Goal: Download file/media

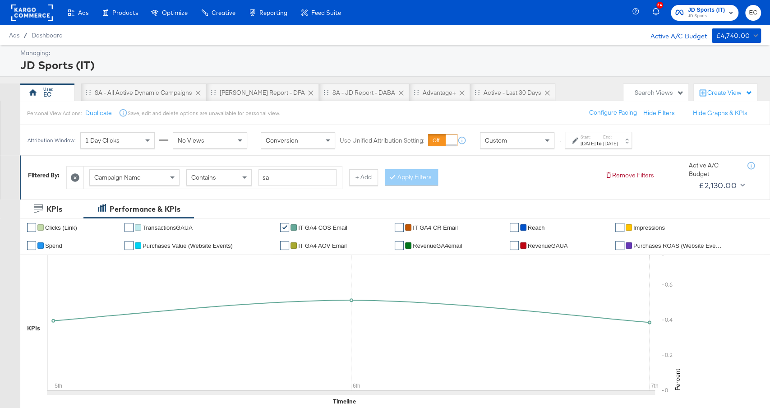
click at [701, 13] on span "JD Sports" at bounding box center [706, 16] width 37 height 7
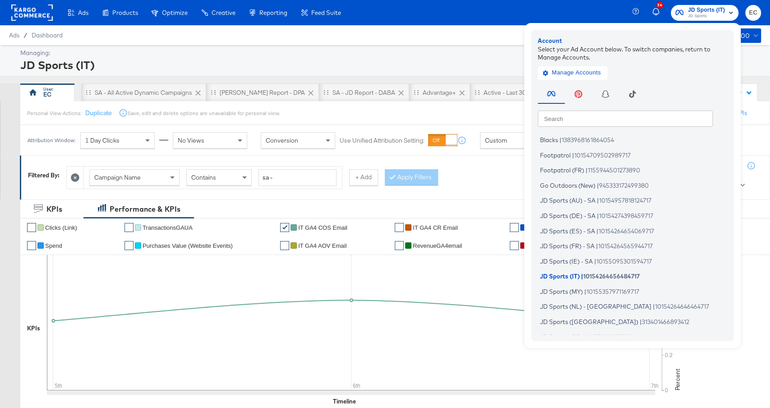
click at [579, 128] on div "Search Search Blacks | 1383968161864054 Footpatrol | 10154709502989717 Footpatr…" at bounding box center [635, 208] width 194 height 252
click at [579, 121] on input "text" at bounding box center [625, 118] width 175 height 16
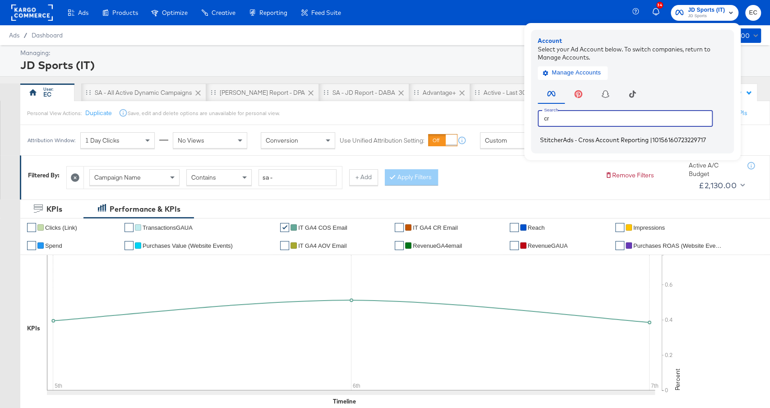
type input "cr"
click at [578, 138] on span "StitcherAds - Cross Account Reporting" at bounding box center [594, 139] width 109 height 7
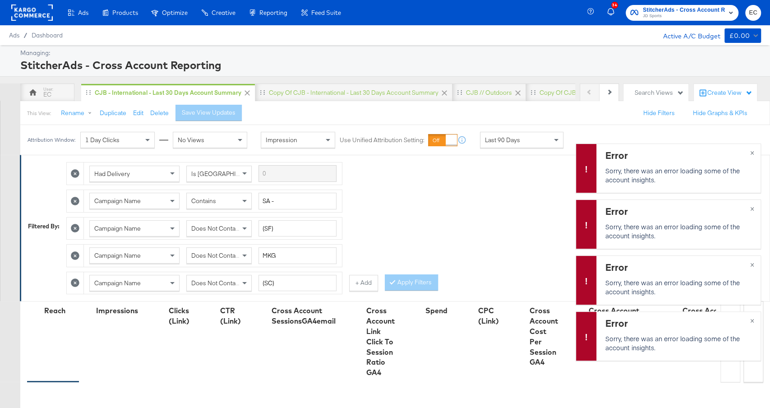
scroll to position [305, 0]
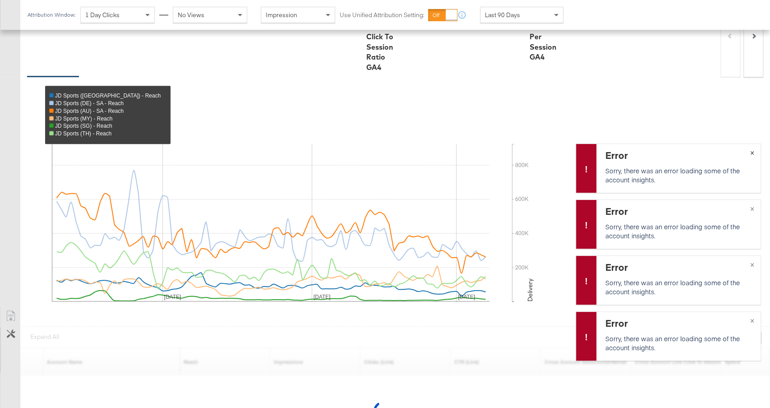
click at [754, 150] on button "×" at bounding box center [752, 152] width 17 height 16
click at [753, 207] on div "Error Sorry, there was an error loading some of the account insights. ×" at bounding box center [668, 223] width 185 height 49
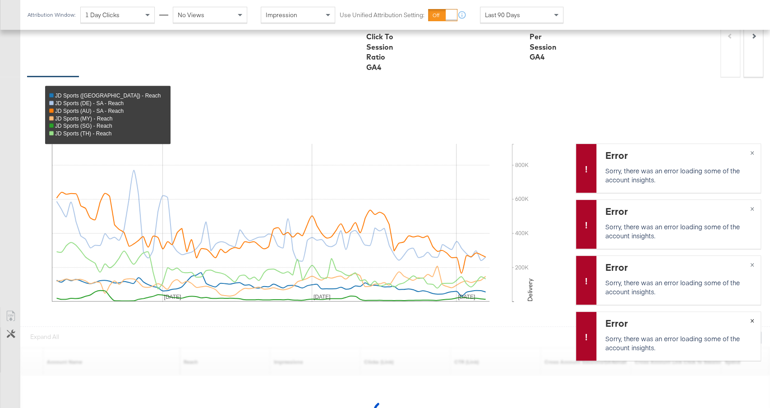
click at [752, 318] on button "×" at bounding box center [752, 320] width 17 height 16
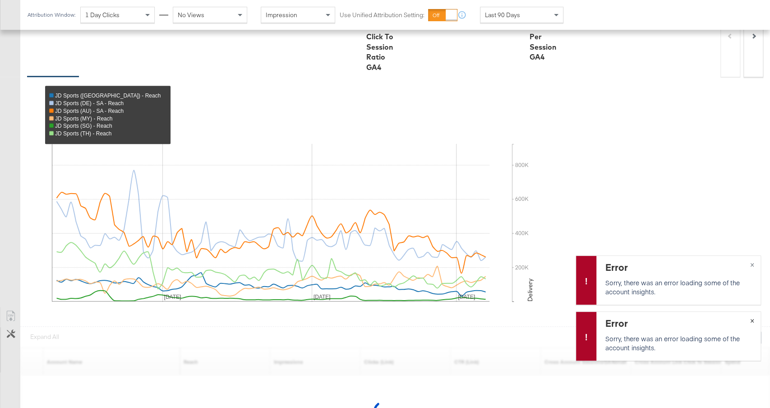
click at [752, 318] on button "×" at bounding box center [752, 320] width 17 height 16
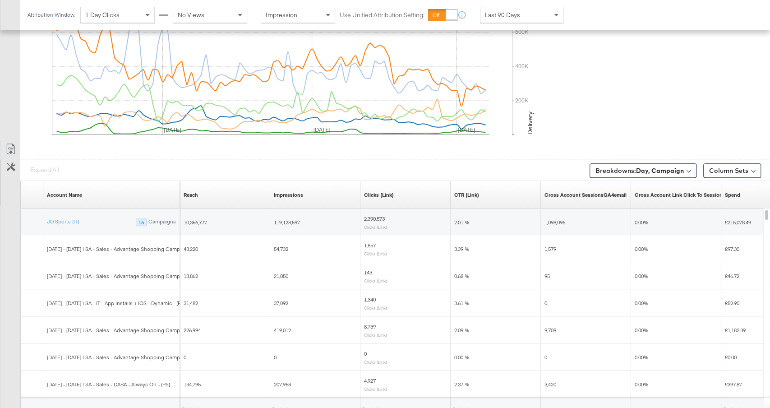
scroll to position [493, 0]
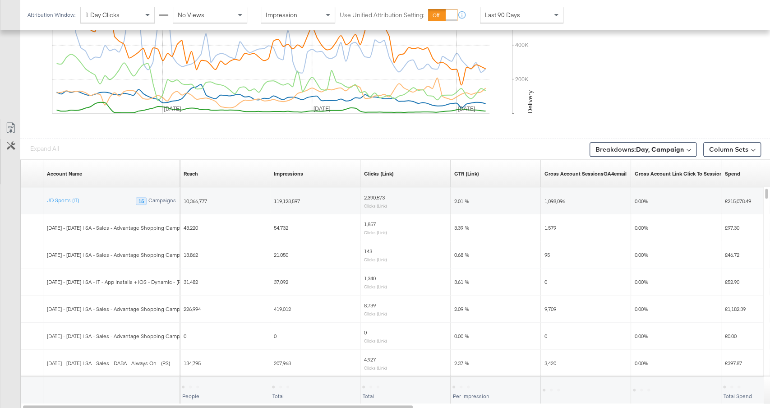
click at [18, 123] on link "Export as CSV" at bounding box center [10, 129] width 20 height 20
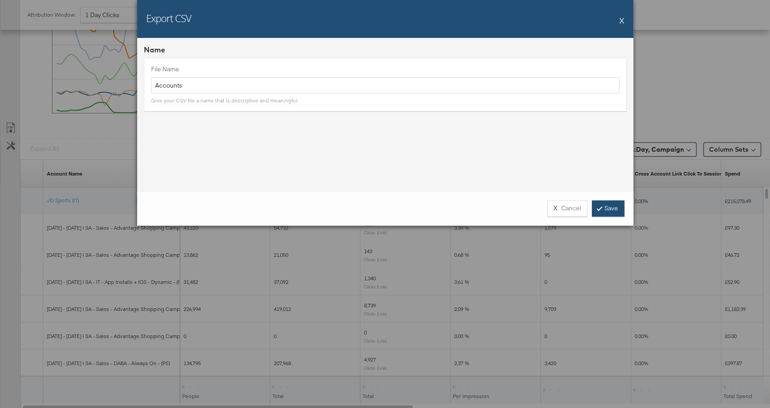
click at [612, 206] on link "Save" at bounding box center [608, 208] width 32 height 16
